Goal: Information Seeking & Learning: Learn about a topic

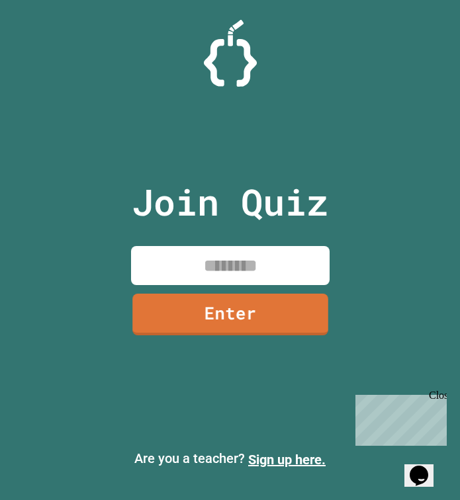
click at [276, 277] on input at bounding box center [230, 265] width 198 height 39
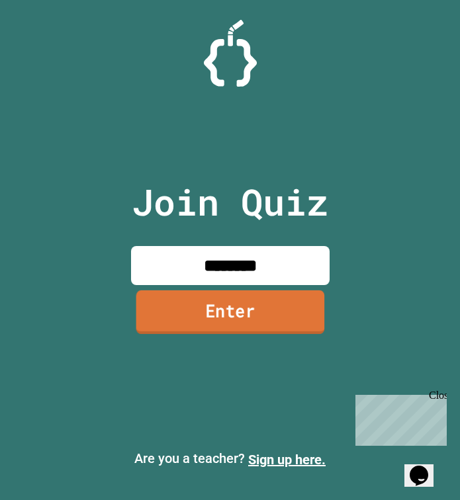
type input "********"
click at [288, 327] on link "Enter" at bounding box center [230, 313] width 192 height 44
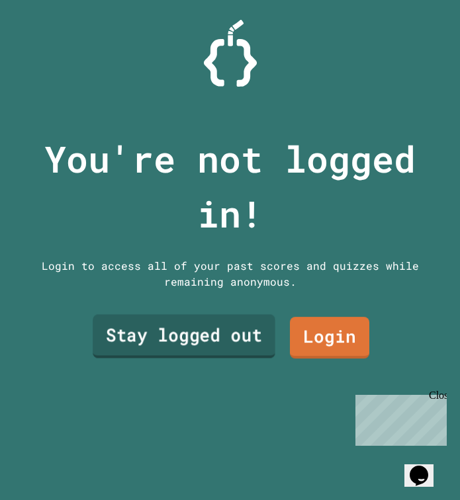
click at [220, 341] on link "Stay logged out" at bounding box center [184, 336] width 182 height 44
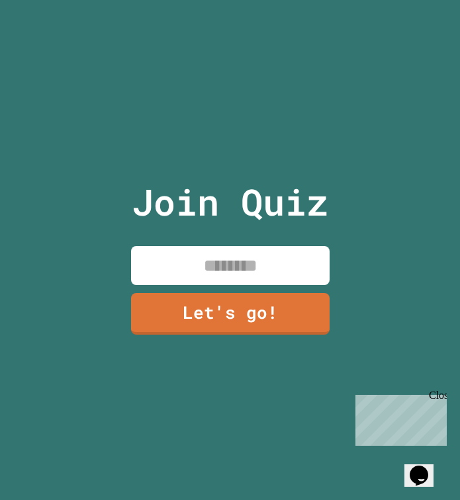
click at [265, 249] on input at bounding box center [230, 265] width 198 height 39
type input "****"
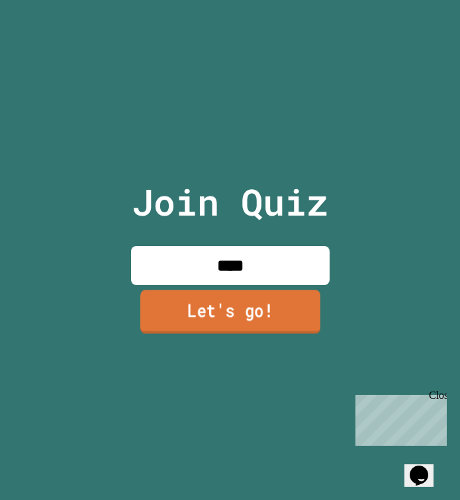
click at [206, 309] on link "Let's go!" at bounding box center [230, 312] width 180 height 44
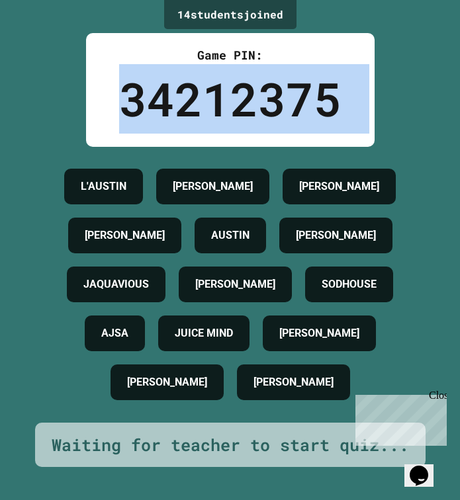
drag, startPoint x: 118, startPoint y: 133, endPoint x: 58, endPoint y: 41, distance: 109.5
click at [58, 41] on div "14 student s joined Game PIN: 34212375 L'[PERSON_NAME] [PERSON_NAME] [PERSON_NA…" at bounding box center [230, 250] width 460 height 500
click at [32, 99] on div "14 student s joined Game PIN: 34212375 L'[PERSON_NAME] [PERSON_NAME] [PERSON_NA…" at bounding box center [230, 250] width 460 height 500
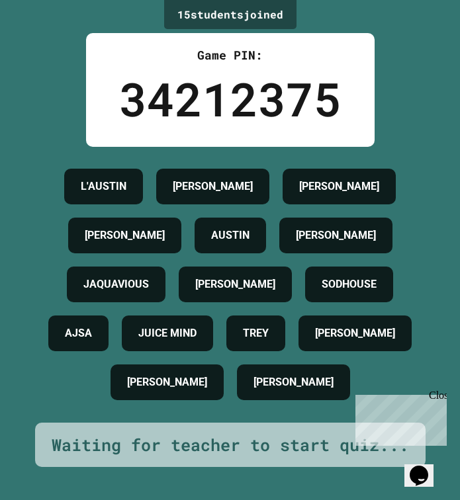
click at [48, 309] on div "L'[PERSON_NAME] [PERSON_NAME] [PERSON_NAME] [PERSON_NAME] [PERSON_NAME] [PERSON…" at bounding box center [229, 284] width 393 height 245
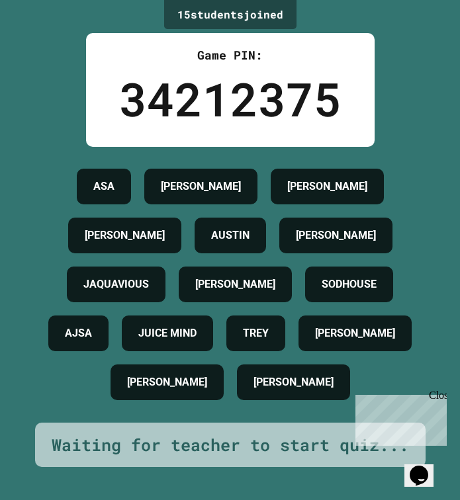
click at [57, 264] on div "[PERSON_NAME] [PERSON_NAME] [PERSON_NAME] [PERSON_NAME] [PERSON_NAME] [PERSON_N…" at bounding box center [229, 284] width 393 height 245
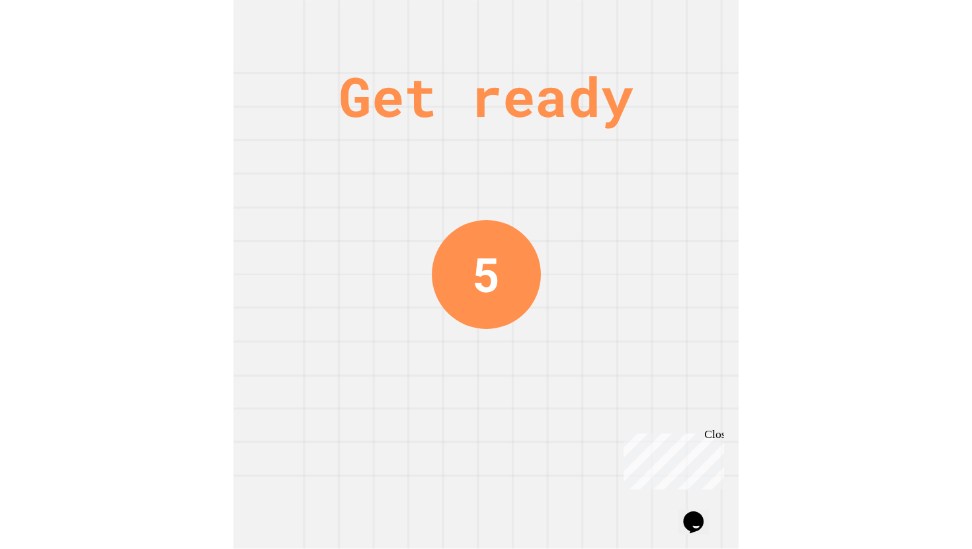
scroll to position [0, 0]
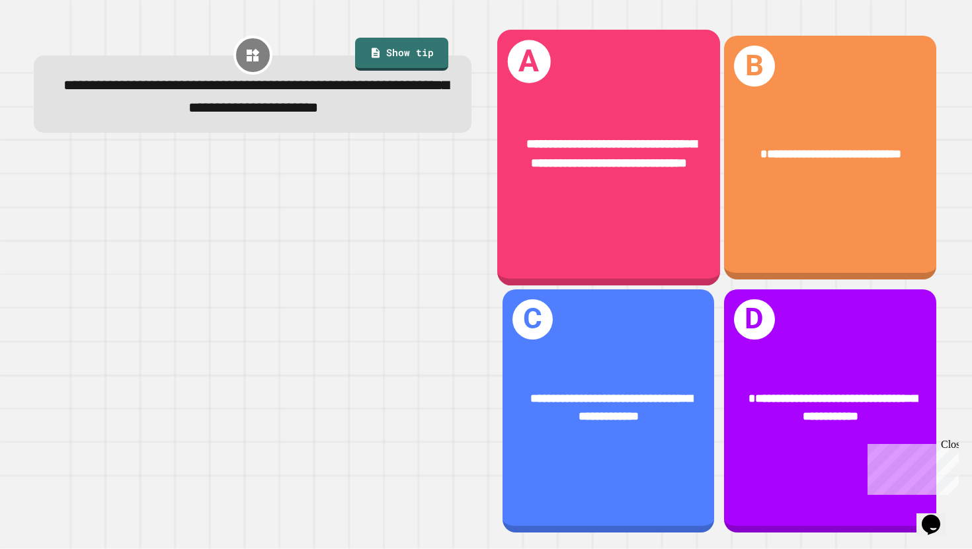
click at [459, 233] on div "**********" at bounding box center [608, 158] width 223 height 256
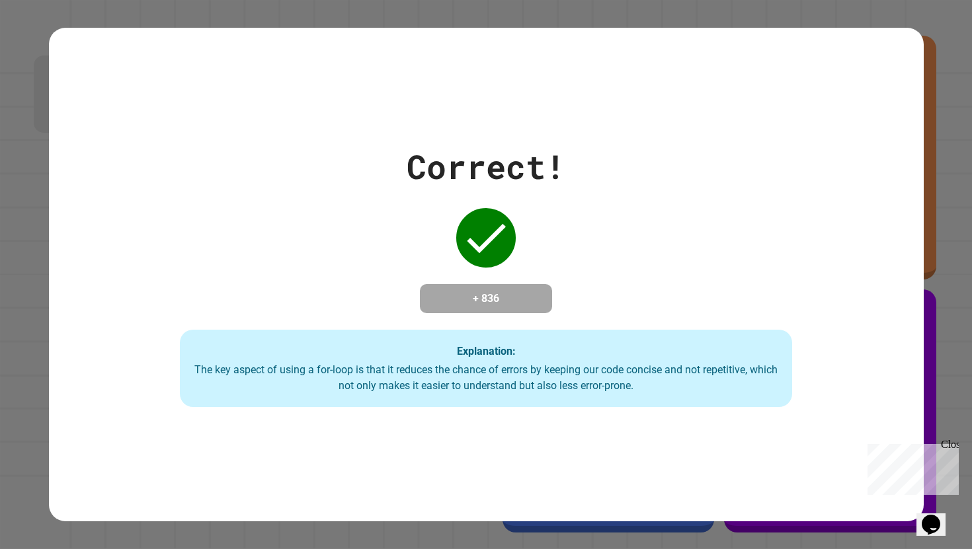
click at [459, 233] on div "Correct! + 836 Explanation: The key aspect of using a for-loop is that it reduc…" at bounding box center [486, 275] width 875 height 266
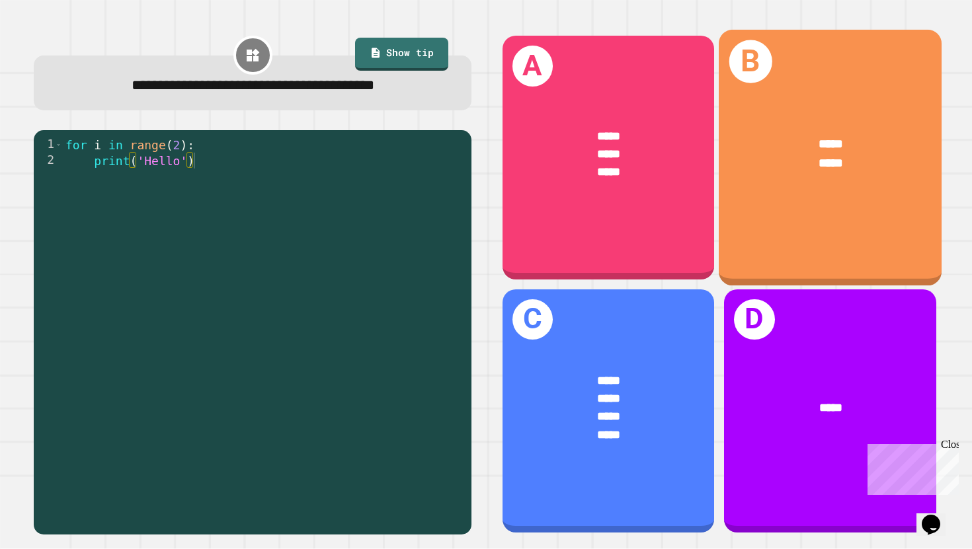
click at [459, 182] on div "***** *****" at bounding box center [830, 153] width 223 height 87
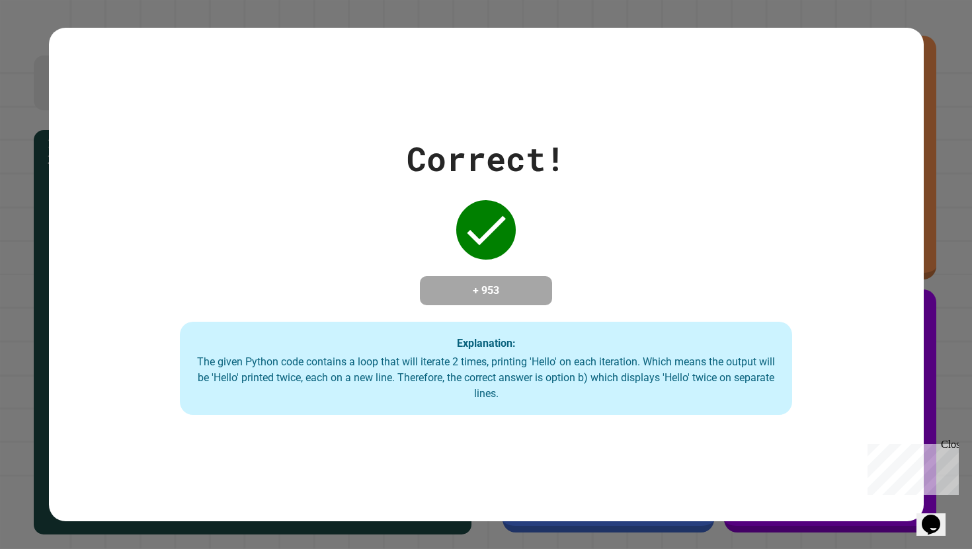
click at [426, 208] on div "Correct! + 953 Explanation: The given Python code contains a loop that will ite…" at bounding box center [486, 275] width 875 height 282
click at [422, 220] on div "Correct! + 953 Explanation: The given Python code contains a loop that will ite…" at bounding box center [486, 275] width 875 height 282
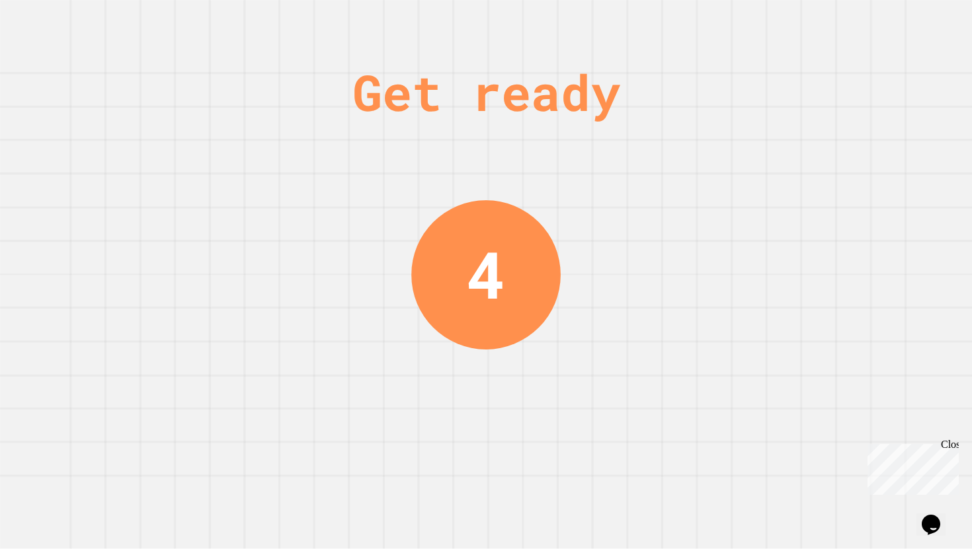
click at [459, 319] on div "4" at bounding box center [485, 274] width 149 height 149
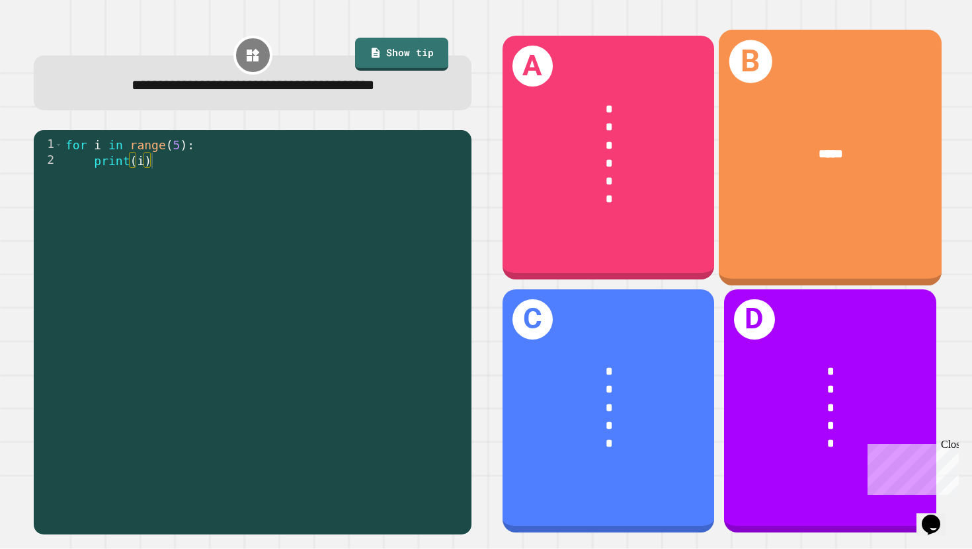
click at [459, 206] on div "B *****" at bounding box center [830, 158] width 223 height 256
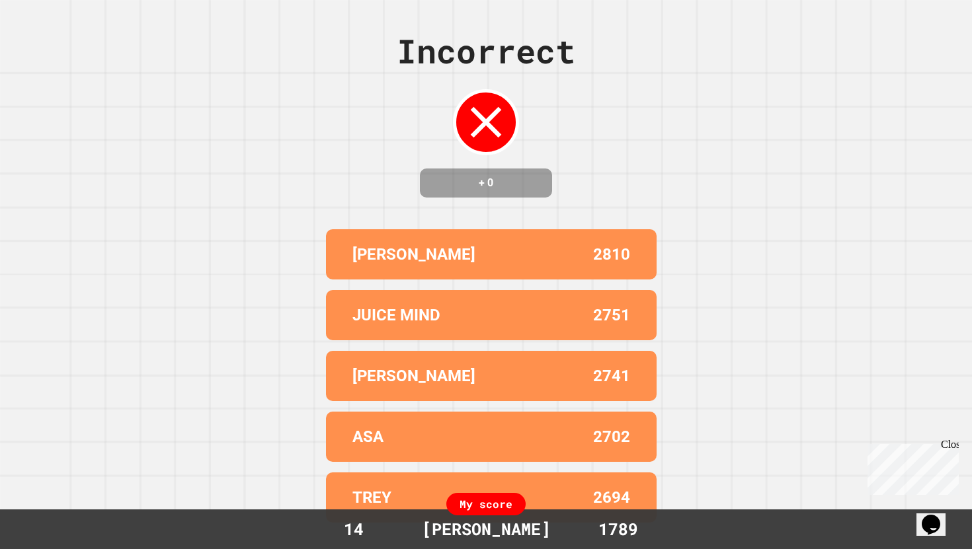
click at [459, 206] on div "Incorrect + 0 [PERSON_NAME] 2810 JUICE MIND 2751 LUKE 2741 ASA 2702 TREY 2694 M…" at bounding box center [486, 274] width 972 height 549
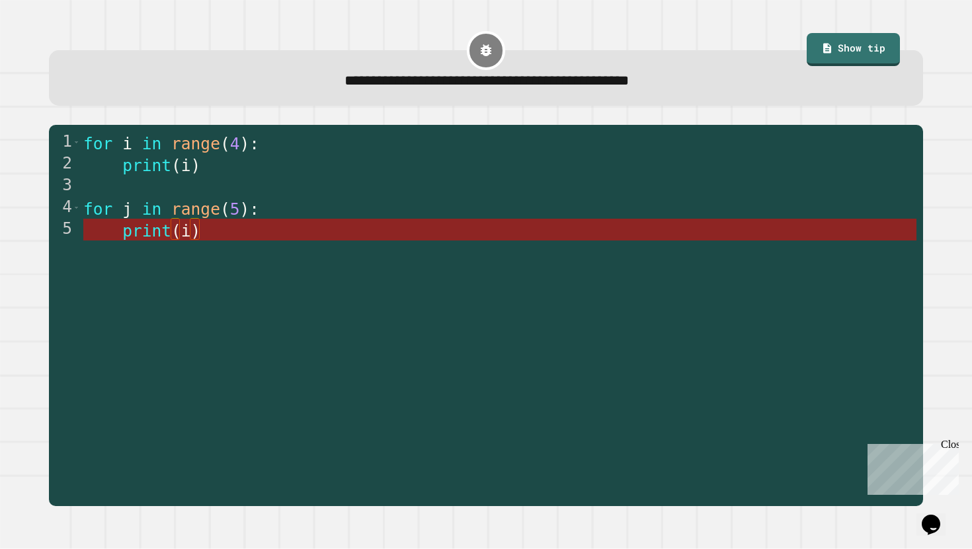
click at [191, 230] on span ")" at bounding box center [196, 230] width 10 height 19
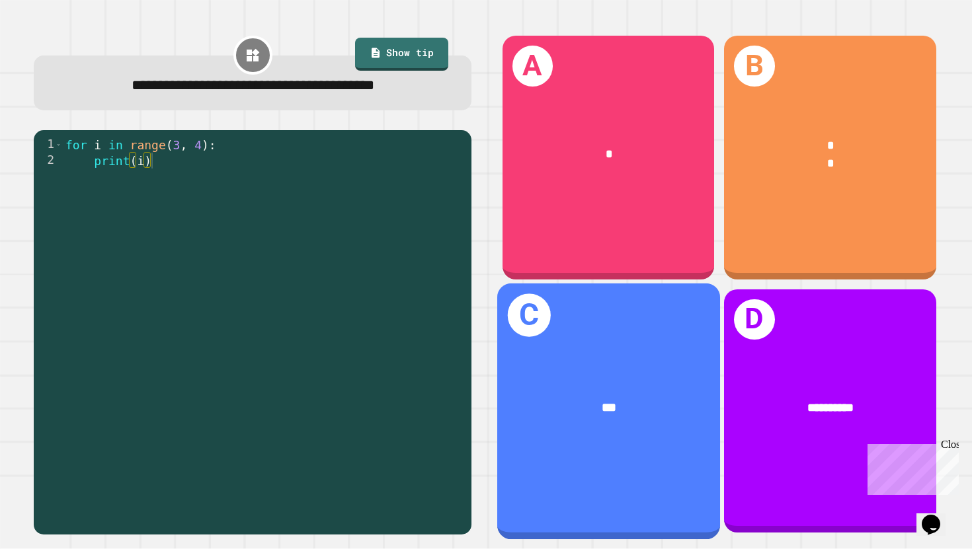
click at [459, 368] on div "C ***" at bounding box center [608, 411] width 223 height 256
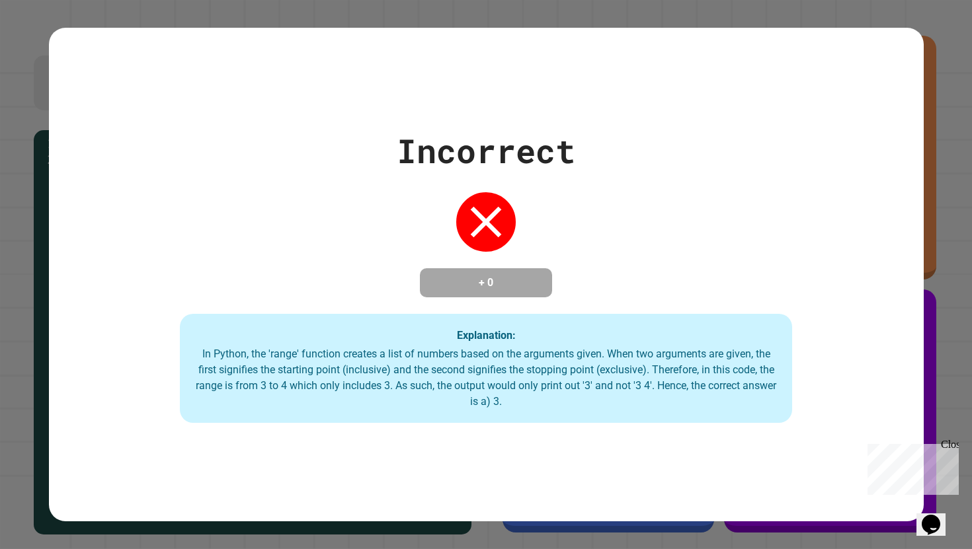
click at [459, 446] on div "Close" at bounding box center [949, 447] width 17 height 17
click at [459, 326] on div "Explanation: In Python, the 'range' function creates a list of numbers based on…" at bounding box center [486, 369] width 612 height 110
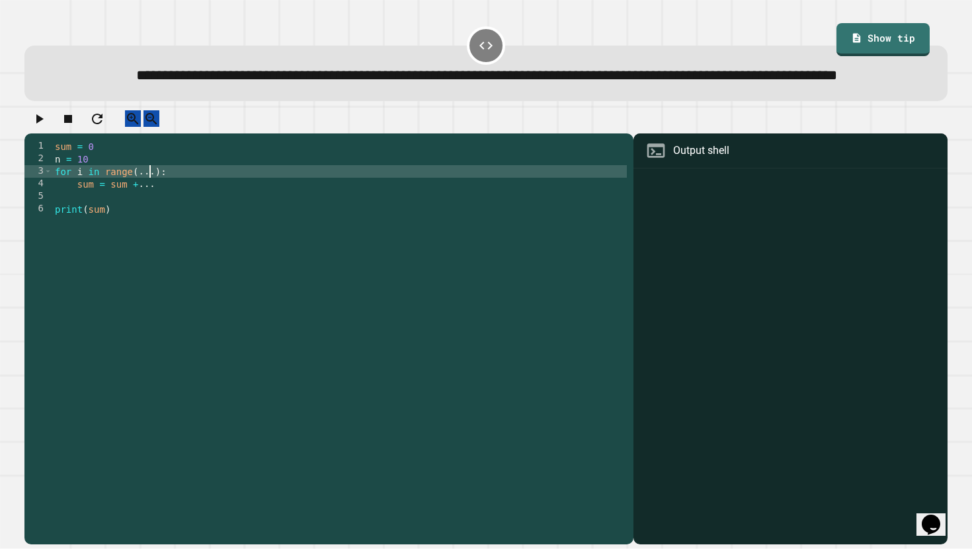
click at [151, 211] on div "sum = 0 n = 10 for i in range ( ... ) : sum = sum + ... print ( sum )" at bounding box center [339, 328] width 575 height 377
click at [156, 208] on div "sum = 0 n = 10 for i in range ( ... ) : sum = sum + ... print ( sum )" at bounding box center [339, 328] width 575 height 377
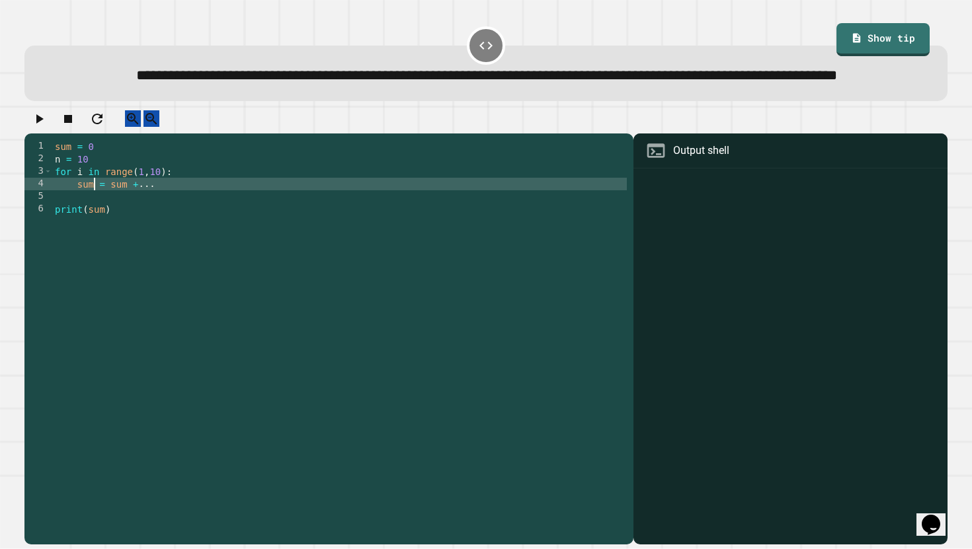
click at [93, 224] on div "sum = 0 n = 10 for i in range ( 1 , 10 ) : sum = sum + ... print ( sum )" at bounding box center [339, 328] width 575 height 377
click at [43, 127] on icon "button" at bounding box center [39, 119] width 16 height 16
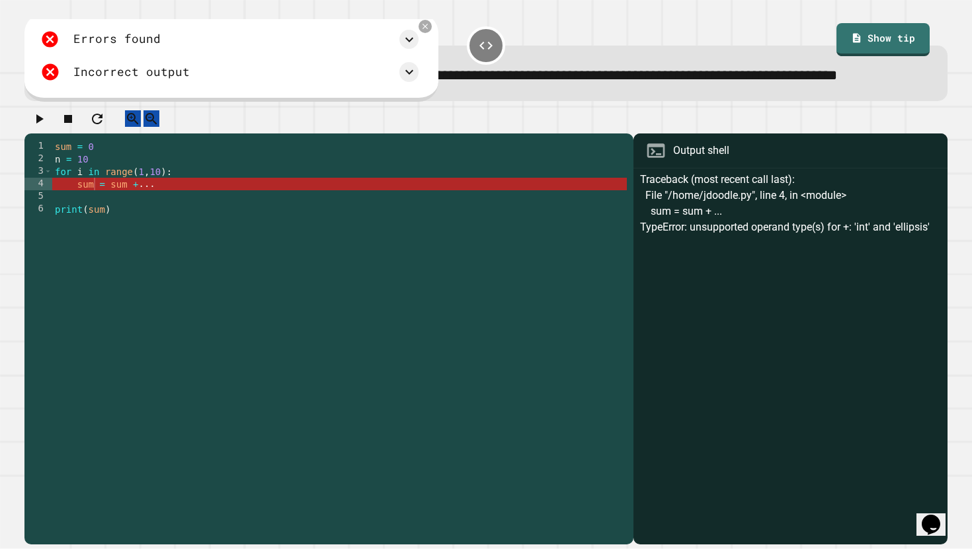
click at [95, 223] on div "sum = 0 n = 10 for i in range ( 1 , 10 ) : sum = sum + ... print ( sum )" at bounding box center [339, 328] width 575 height 377
click at [162, 224] on div "sum = 0 n = 10 for i in range ( 1 , 10 ) : sum = sum + ... print ( sum )" at bounding box center [339, 328] width 575 height 377
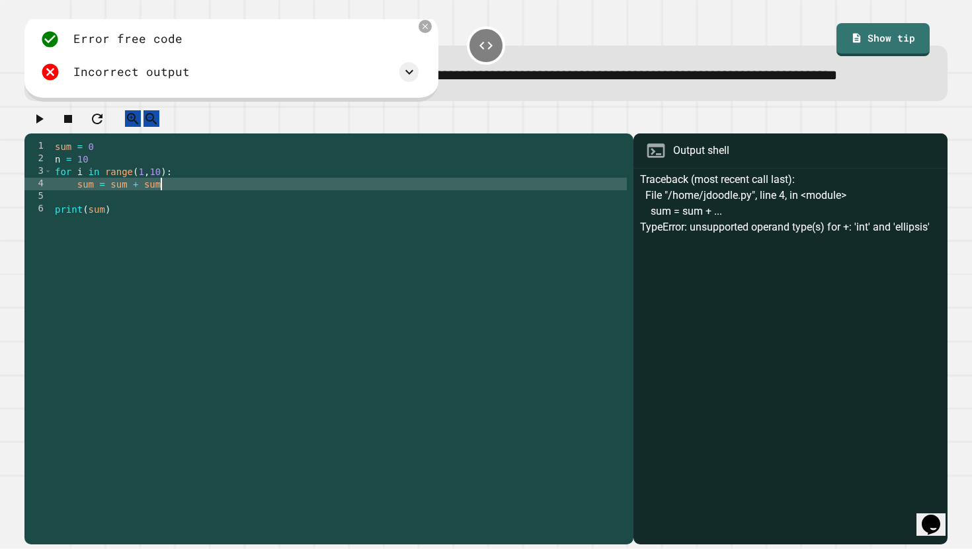
click at [44, 124] on icon "button" at bounding box center [39, 118] width 7 height 9
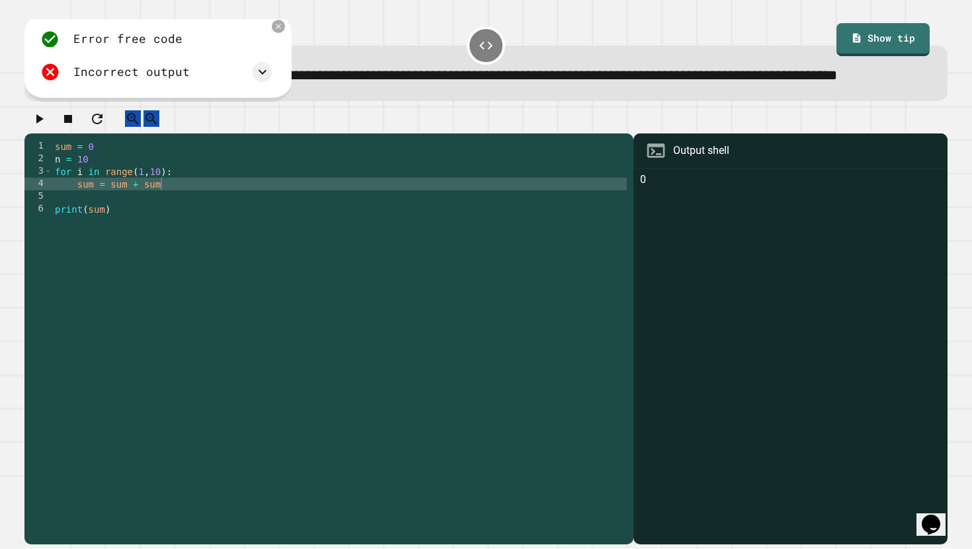
click at [93, 220] on div "sum = 0 n = 10 for i in range ( 1 , 10 ) : sum = sum + sum print ( sum )" at bounding box center [339, 328] width 575 height 377
click at [105, 251] on div "sum = 0 n = 10 for i in range ( 1 , 10 ) : n = sum + sum print ( sum )" at bounding box center [339, 328] width 575 height 377
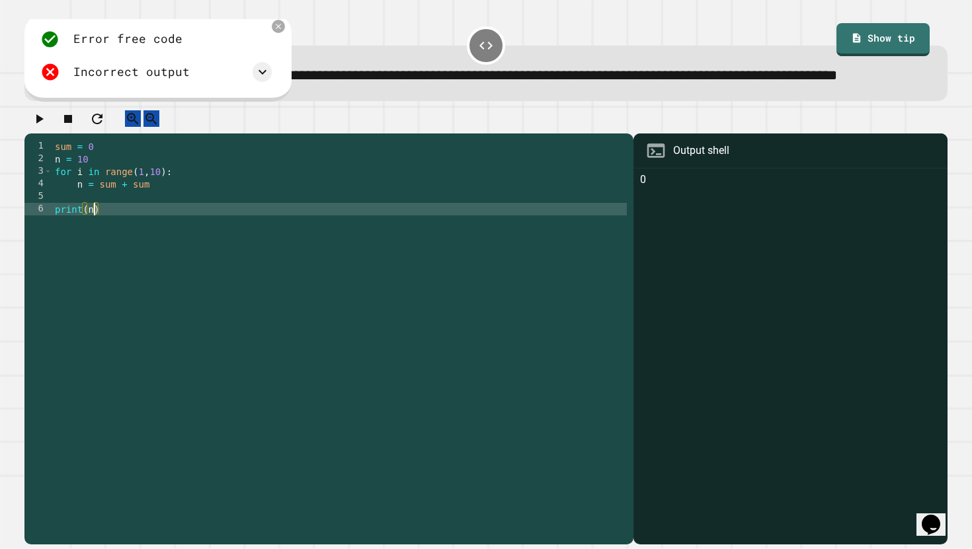
scroll to position [0, 0]
click at [47, 127] on icon "button" at bounding box center [39, 119] width 16 height 16
click at [93, 249] on div "sum = 0 n = 10 for i in range ( 1 , 10 ) : n = sum + sum print ( n )" at bounding box center [339, 328] width 575 height 377
click at [47, 127] on icon "button" at bounding box center [39, 119] width 16 height 16
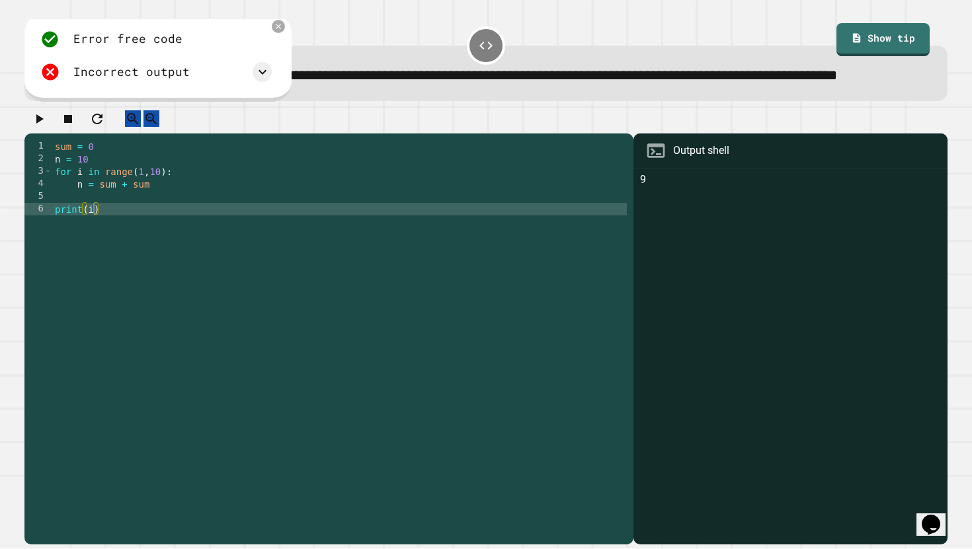
click at [160, 206] on div "sum = 0 n = 10 for i in range ( 1 , 10 ) : n = sum + sum print ( i )" at bounding box center [339, 328] width 575 height 377
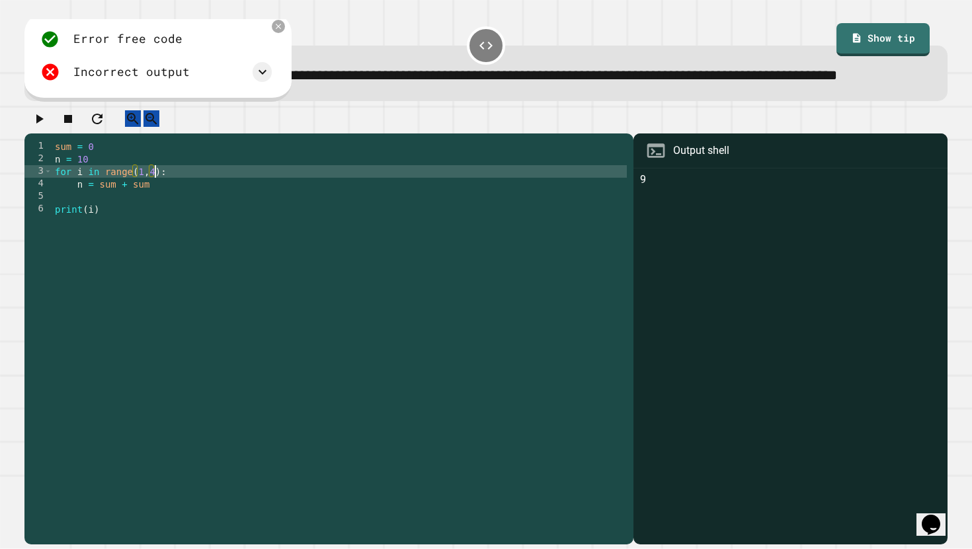
scroll to position [0, 7]
click at [42, 124] on icon "button" at bounding box center [39, 118] width 7 height 9
click at [83, 219] on div "sum = 0 n = 10 for i in range ( 1 , 4 ) : n = sum + sum print ( i )" at bounding box center [339, 328] width 575 height 377
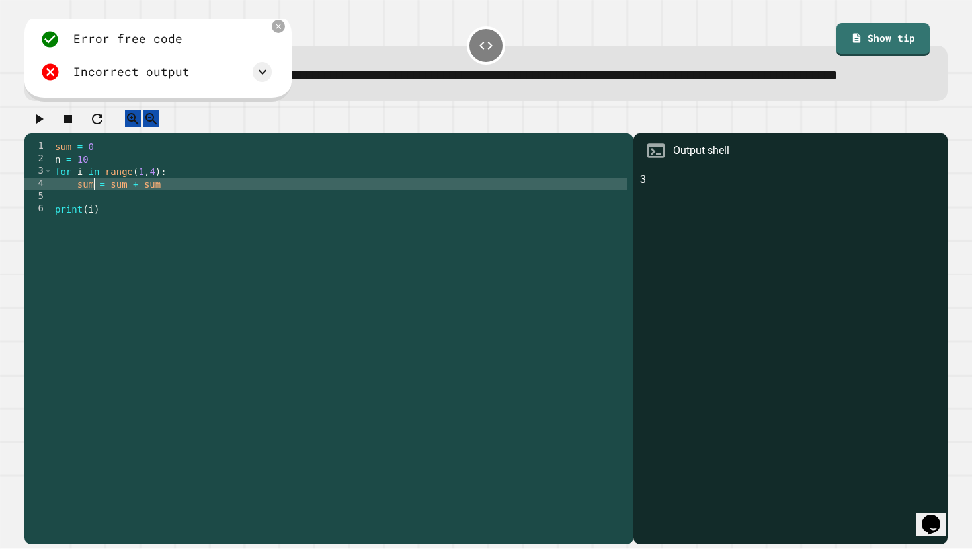
scroll to position [0, 3]
click at [163, 221] on div "sum = 0 n = 10 for i in range ( 1 , 4 ) : sum = sum + sum print ( i )" at bounding box center [339, 328] width 575 height 377
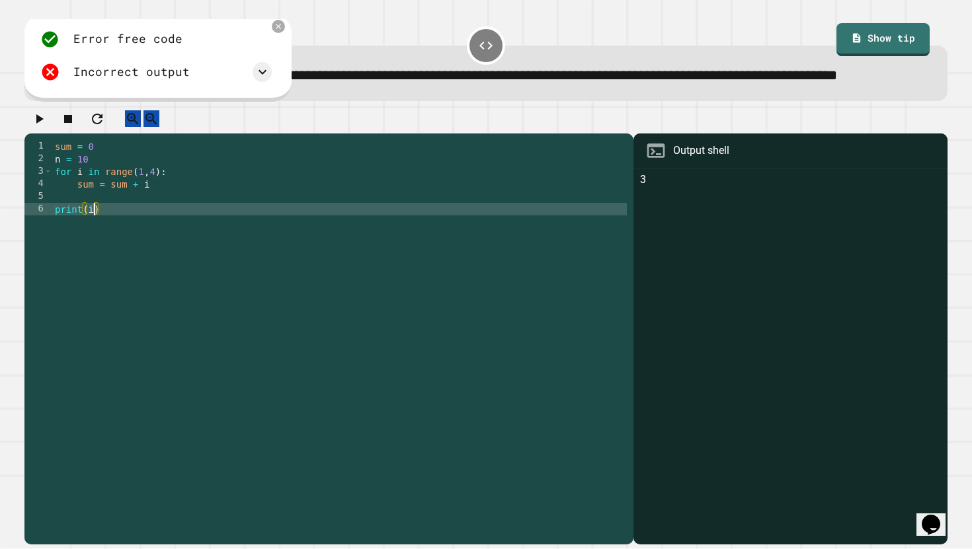
click at [95, 248] on div "sum = 0 n = 10 for i in range ( 1 , 4 ) : sum = sum + i print ( i )" at bounding box center [339, 328] width 575 height 377
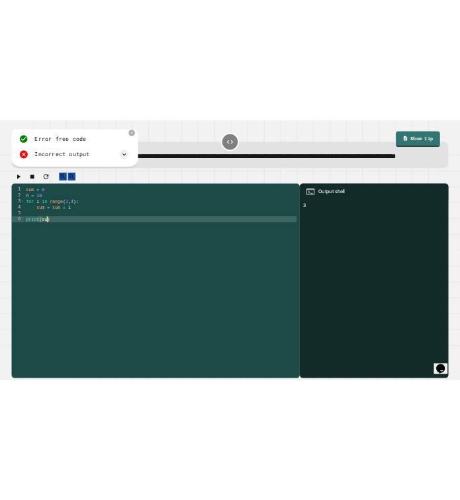
scroll to position [0, 3]
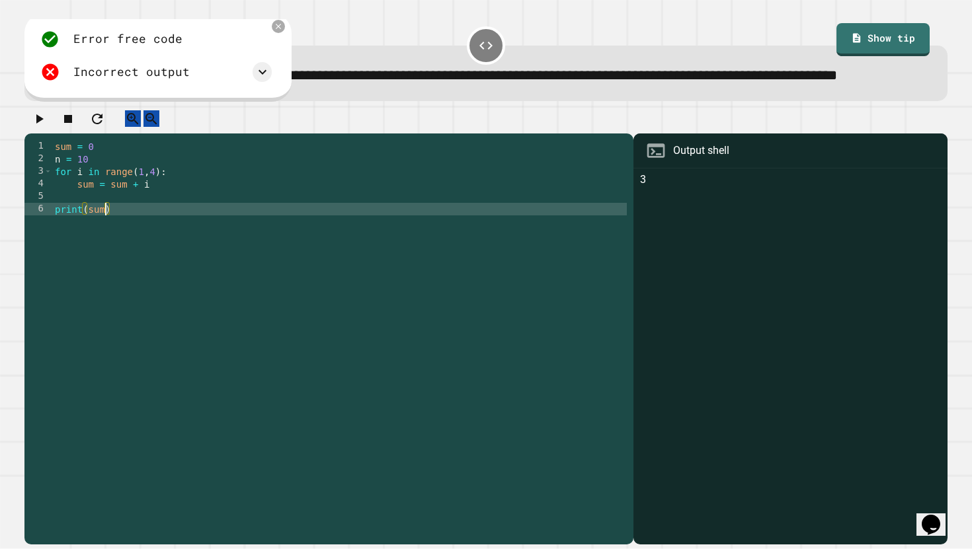
type textarea "**********"
click at [46, 127] on icon "button" at bounding box center [39, 119] width 16 height 16
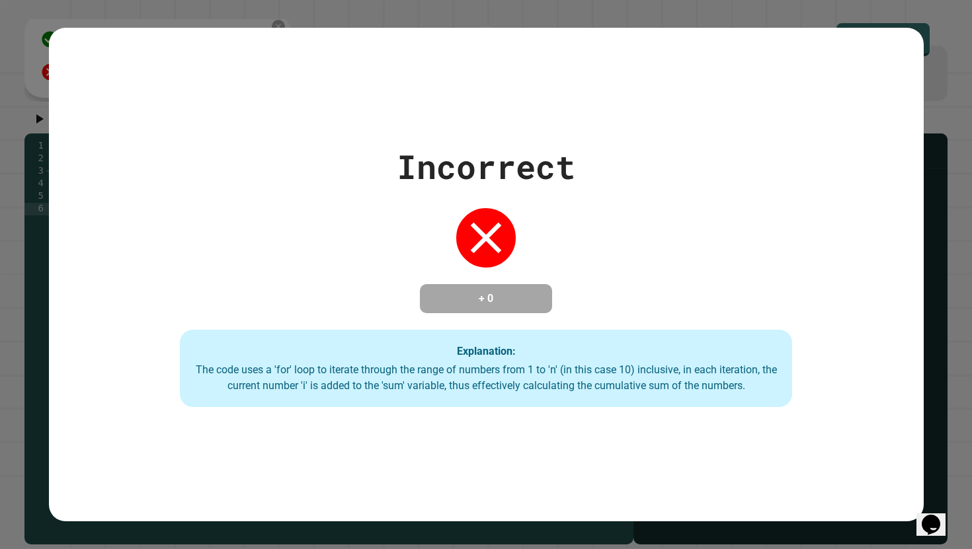
click at [350, 255] on div "Incorrect + 0 Explanation: The code uses a 'for' loop to iterate through the ra…" at bounding box center [486, 275] width 875 height 266
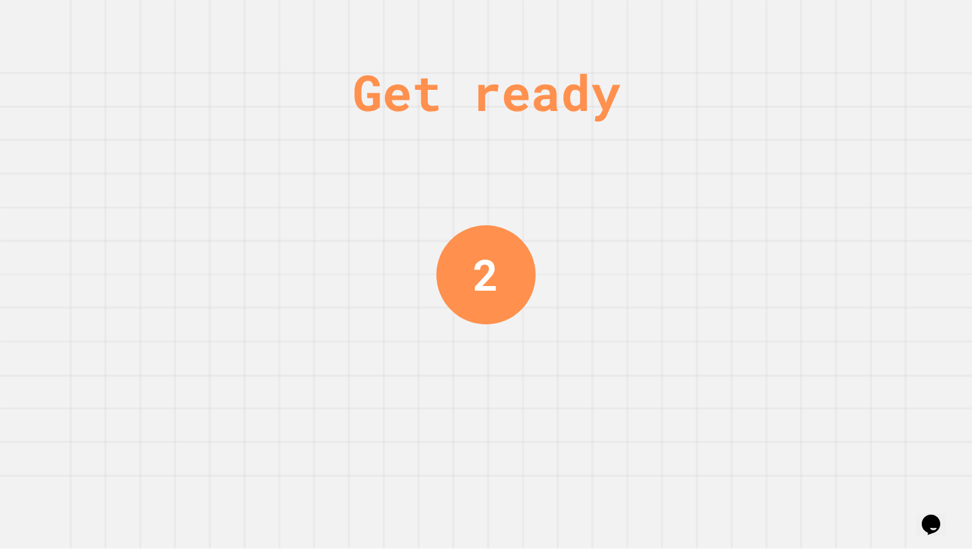
click at [350, 274] on div "Get ready 2" at bounding box center [486, 274] width 972 height 549
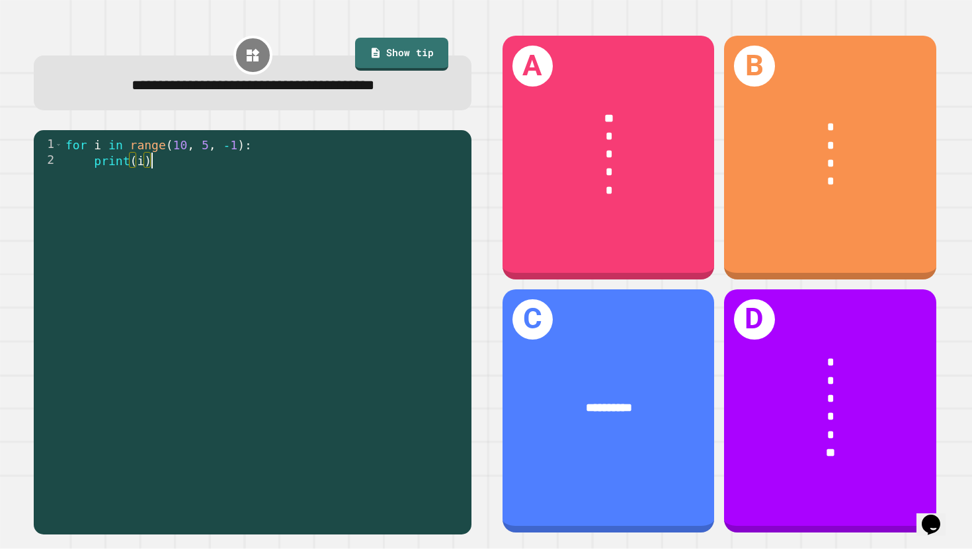
click at [350, 245] on div "for i in range ( 10 , 5 , - 1 ) : print ( i )" at bounding box center [264, 343] width 402 height 413
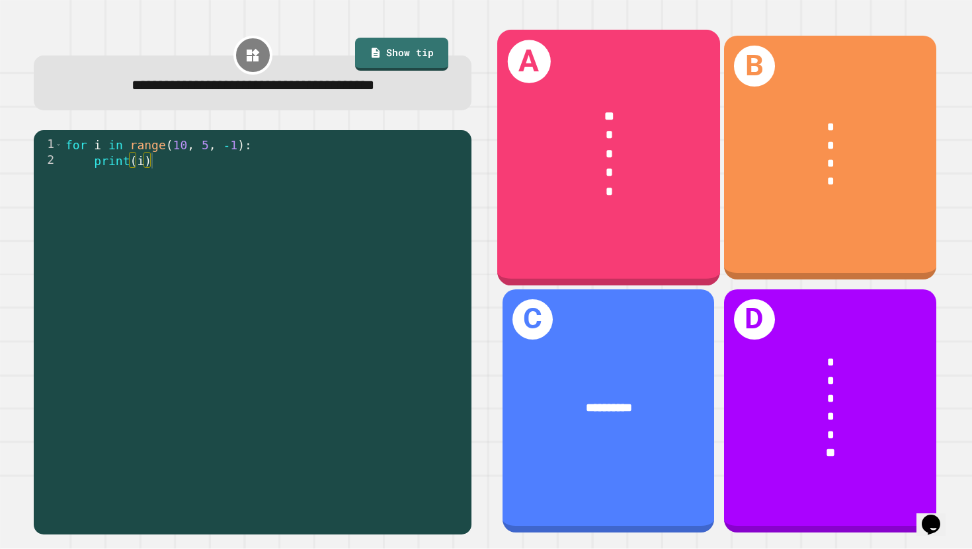
click at [459, 131] on div "*" at bounding box center [608, 135] width 173 height 19
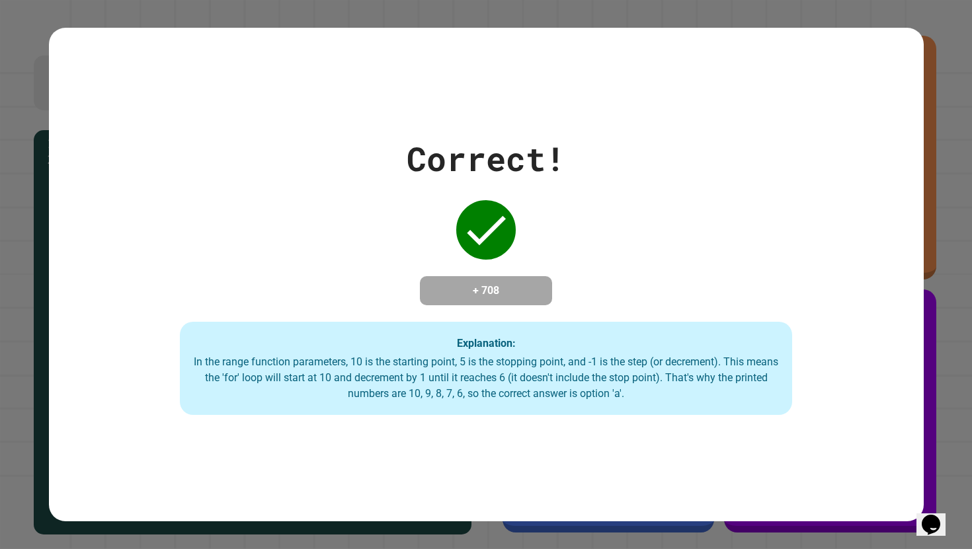
click at [459, 134] on div "Correct! + 708 Explanation: In the range function parameters, 10 is the startin…" at bounding box center [486, 275] width 875 height 282
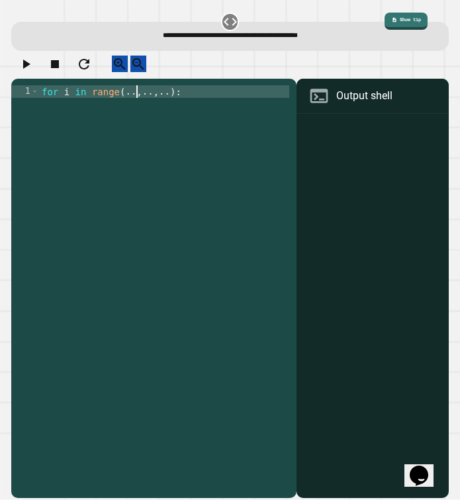
click at [135, 104] on div "for i in range ( .. , .. , .. ) :" at bounding box center [164, 286] width 250 height 402
click at [159, 102] on div "for i in range ( 11 , .. , .. ) :" at bounding box center [164, 286] width 250 height 402
click at [174, 102] on div "for i in range ( 11 , 0 , .. ) :" at bounding box center [164, 286] width 250 height 402
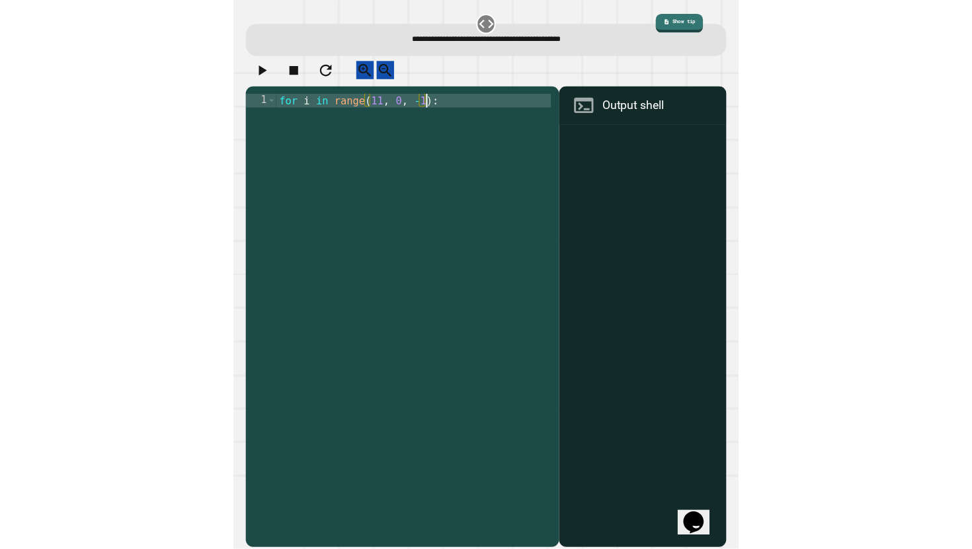
scroll to position [0, 9]
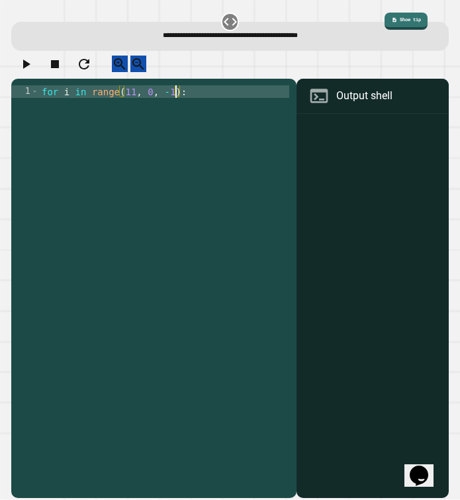
click at [28, 61] on icon "button" at bounding box center [26, 64] width 16 height 16
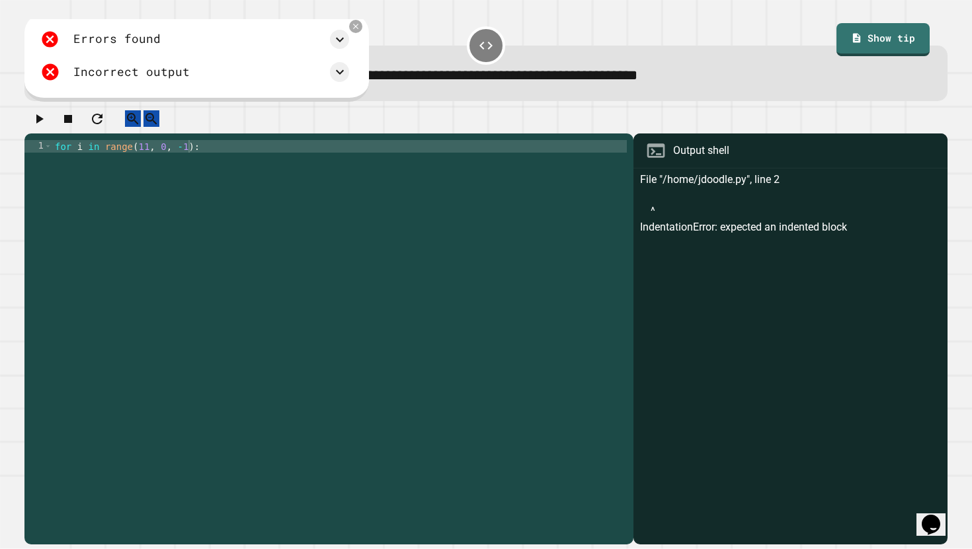
click at [376, 120] on div at bounding box center [486, 121] width 924 height 23
click at [360, 27] on icon at bounding box center [356, 26] width 7 height 7
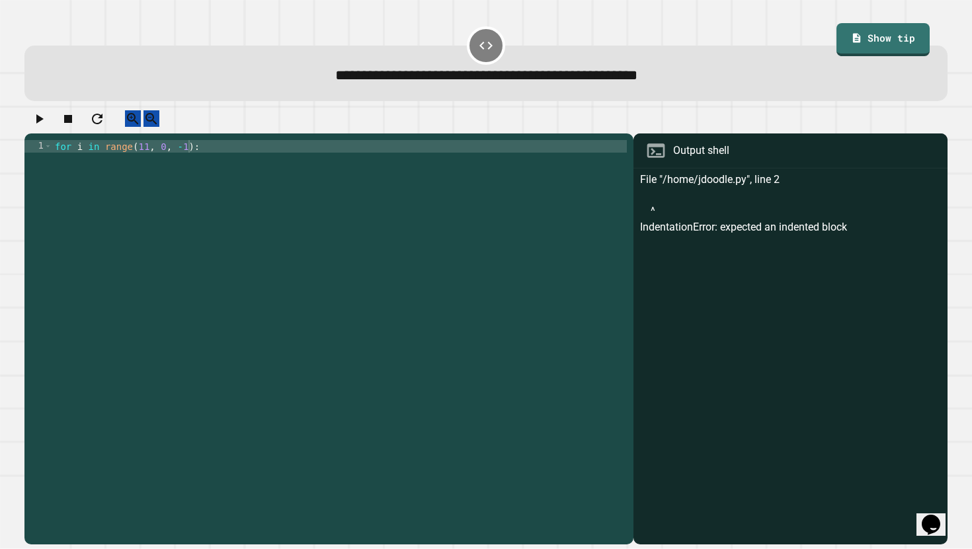
click at [147, 160] on div "for i in range ( 11 , 0 , - 1 ) :" at bounding box center [339, 341] width 575 height 402
click at [34, 122] on button "button" at bounding box center [39, 118] width 16 height 17
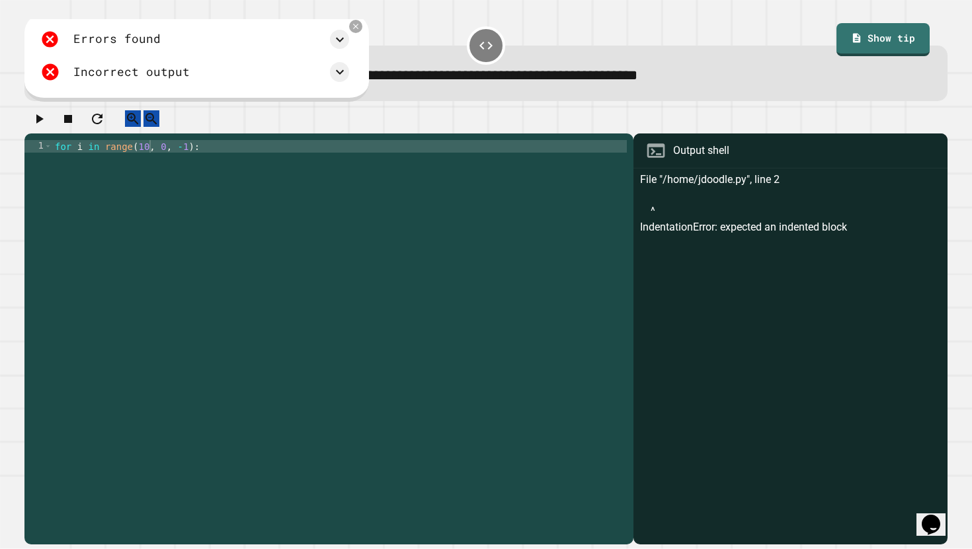
click at [167, 156] on div "for i in range ( 10 , 0 , - 1 ) :" at bounding box center [339, 341] width 575 height 402
click at [148, 163] on div "for i in range ( 10 , 0 , - 1 ) :" at bounding box center [339, 341] width 575 height 402
click at [42, 116] on button "button" at bounding box center [39, 118] width 16 height 17
click at [362, 29] on icon at bounding box center [355, 26] width 11 height 11
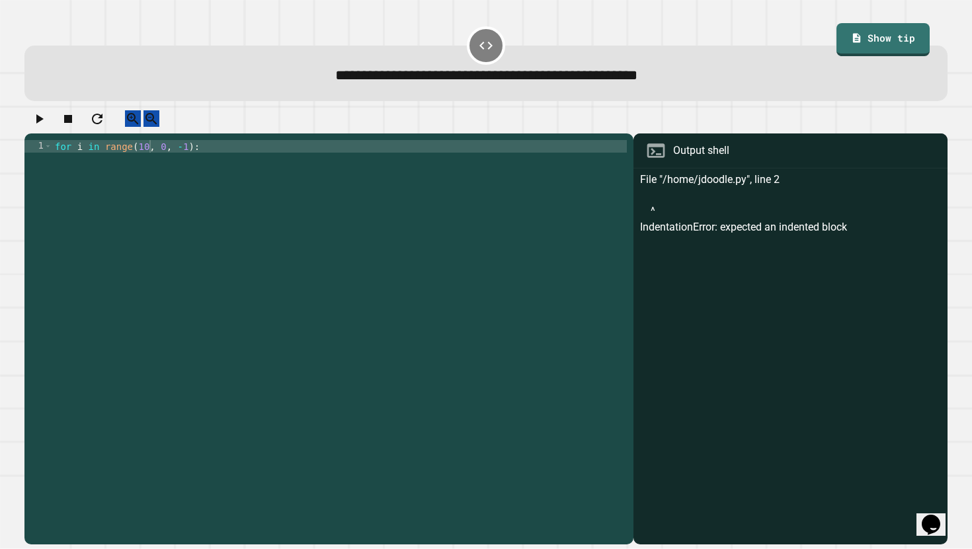
click at [167, 155] on div "for i in range ( 10 , 0 , - 1 ) :" at bounding box center [339, 341] width 575 height 402
click at [39, 123] on icon "button" at bounding box center [39, 119] width 16 height 16
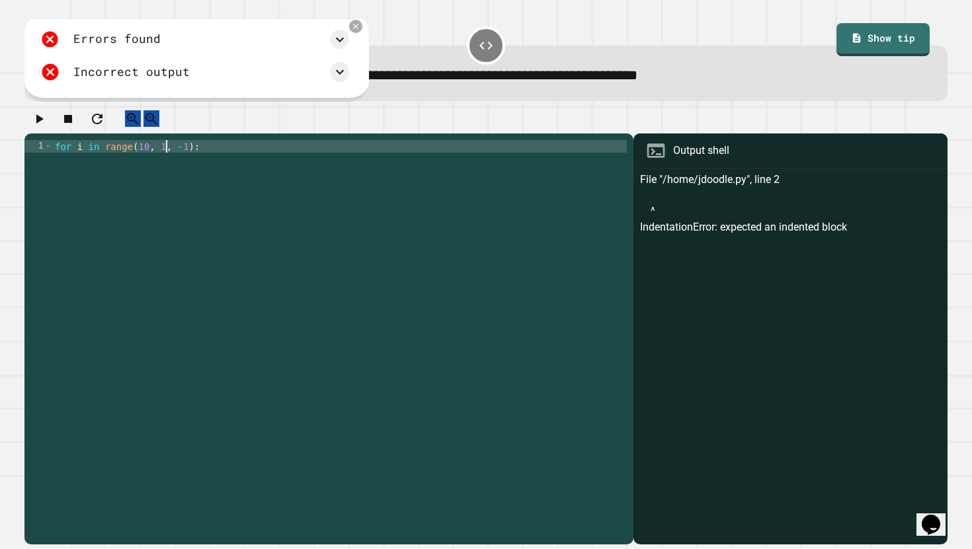
click at [165, 163] on div "for i in range ( 10 , 1 , - 1 ) :" at bounding box center [339, 341] width 575 height 402
click at [46, 120] on icon "button" at bounding box center [39, 119] width 16 height 16
click at [147, 161] on div "for i in range ( 10 , 0 , - 1 ) :" at bounding box center [339, 341] width 575 height 402
click at [47, 127] on icon "button" at bounding box center [39, 119] width 16 height 16
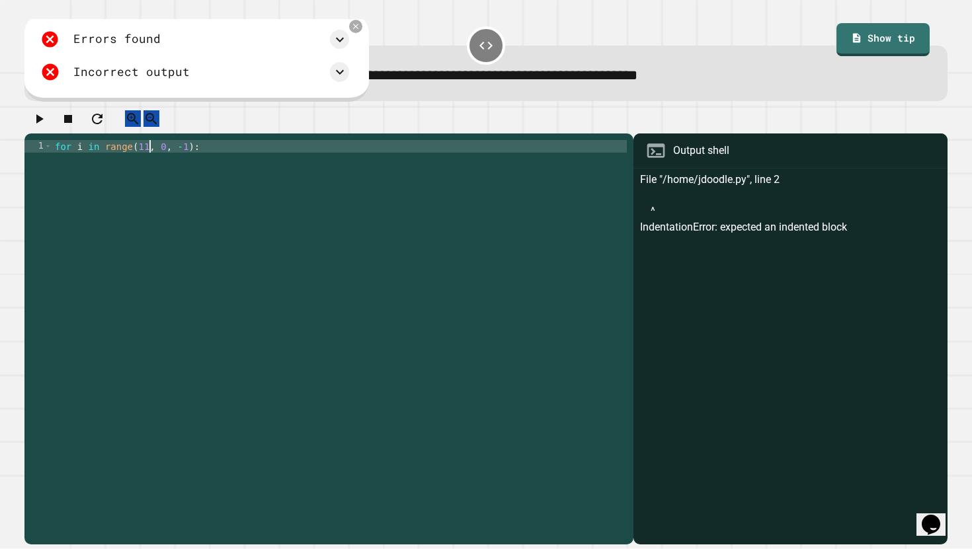
click at [147, 159] on div "for i in range ( 11 , 0 , - 1 ) :" at bounding box center [339, 341] width 575 height 402
click at [175, 155] on div "for i in range ( 11 , 0 , - 1 ) :" at bounding box center [339, 341] width 575 height 402
click at [41, 120] on icon "button" at bounding box center [39, 119] width 16 height 16
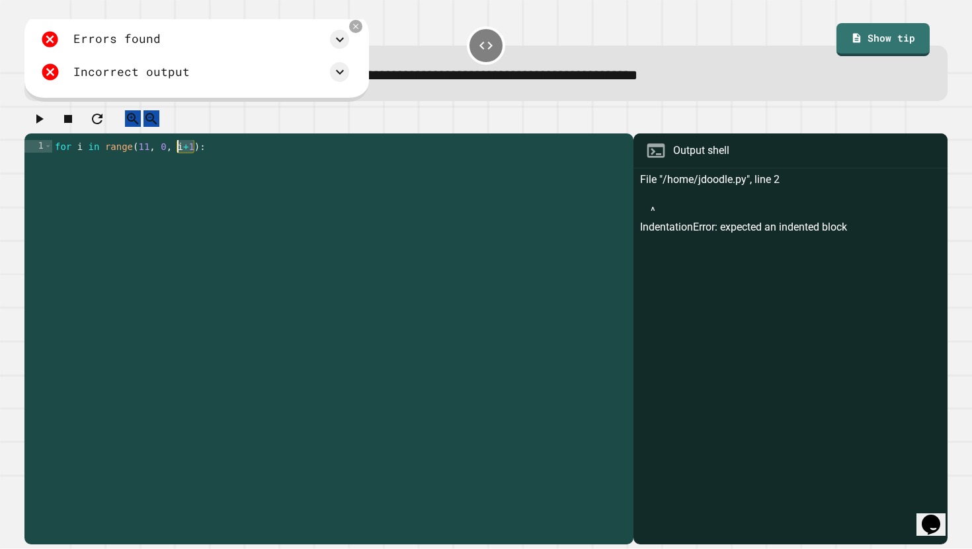
drag, startPoint x: 196, startPoint y: 159, endPoint x: 176, endPoint y: 159, distance: 20.5
click at [176, 159] on div "for i in range ( 11 , 0 , i + 1 ) :" at bounding box center [339, 341] width 575 height 402
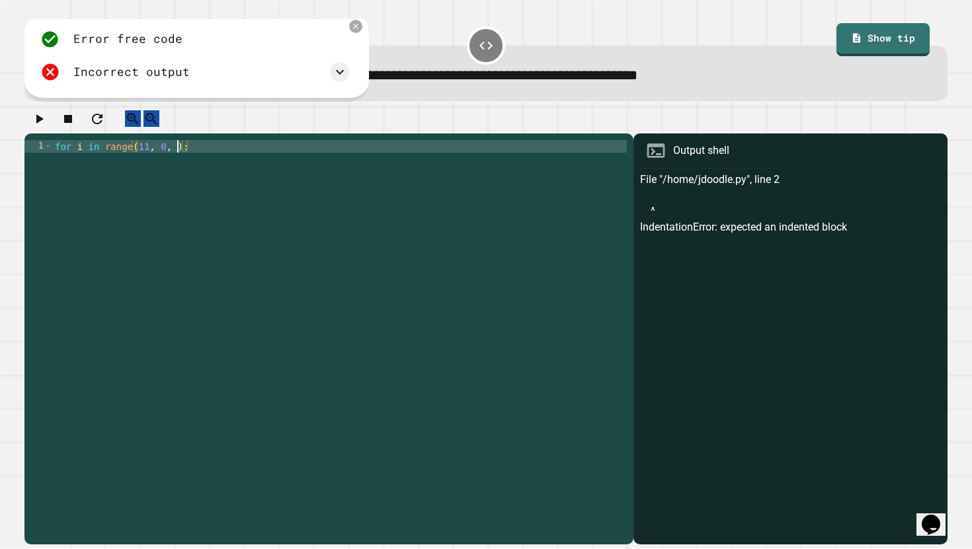
type textarea "**********"
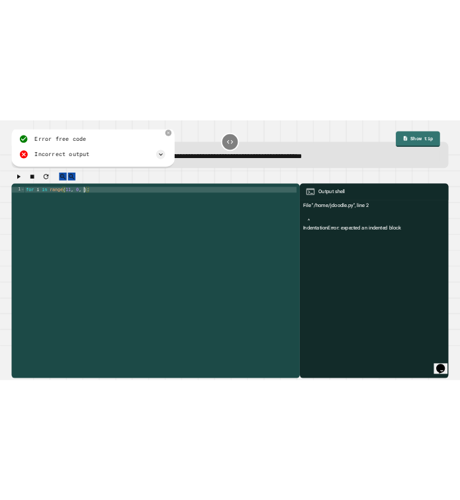
scroll to position [0, 9]
